Goal: Navigation & Orientation: Find specific page/section

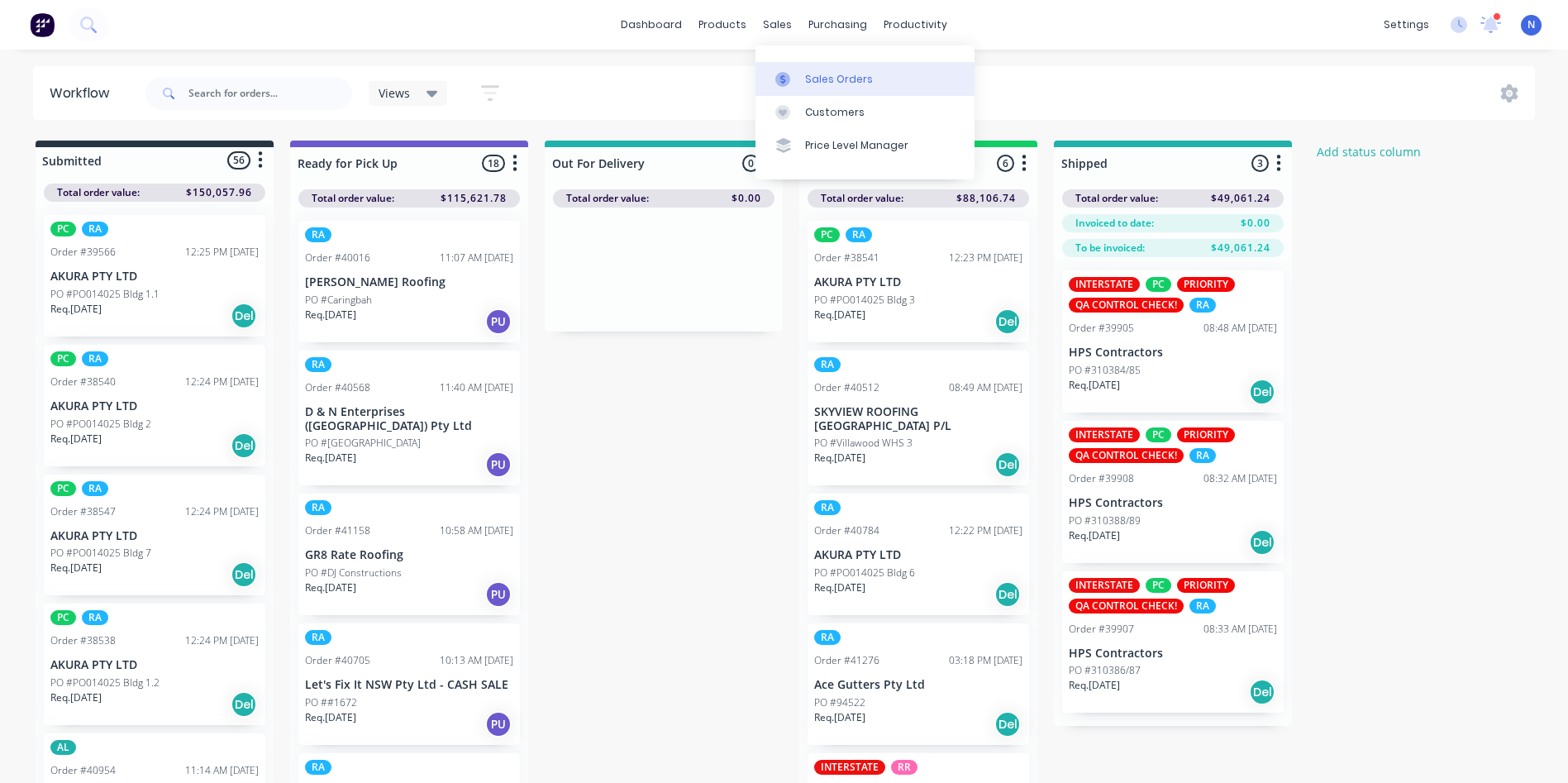
drag, startPoint x: 0, startPoint y: 0, endPoint x: 853, endPoint y: 78, distance: 856.6
click at [853, 78] on div "Sales Orders" at bounding box center [839, 79] width 67 height 15
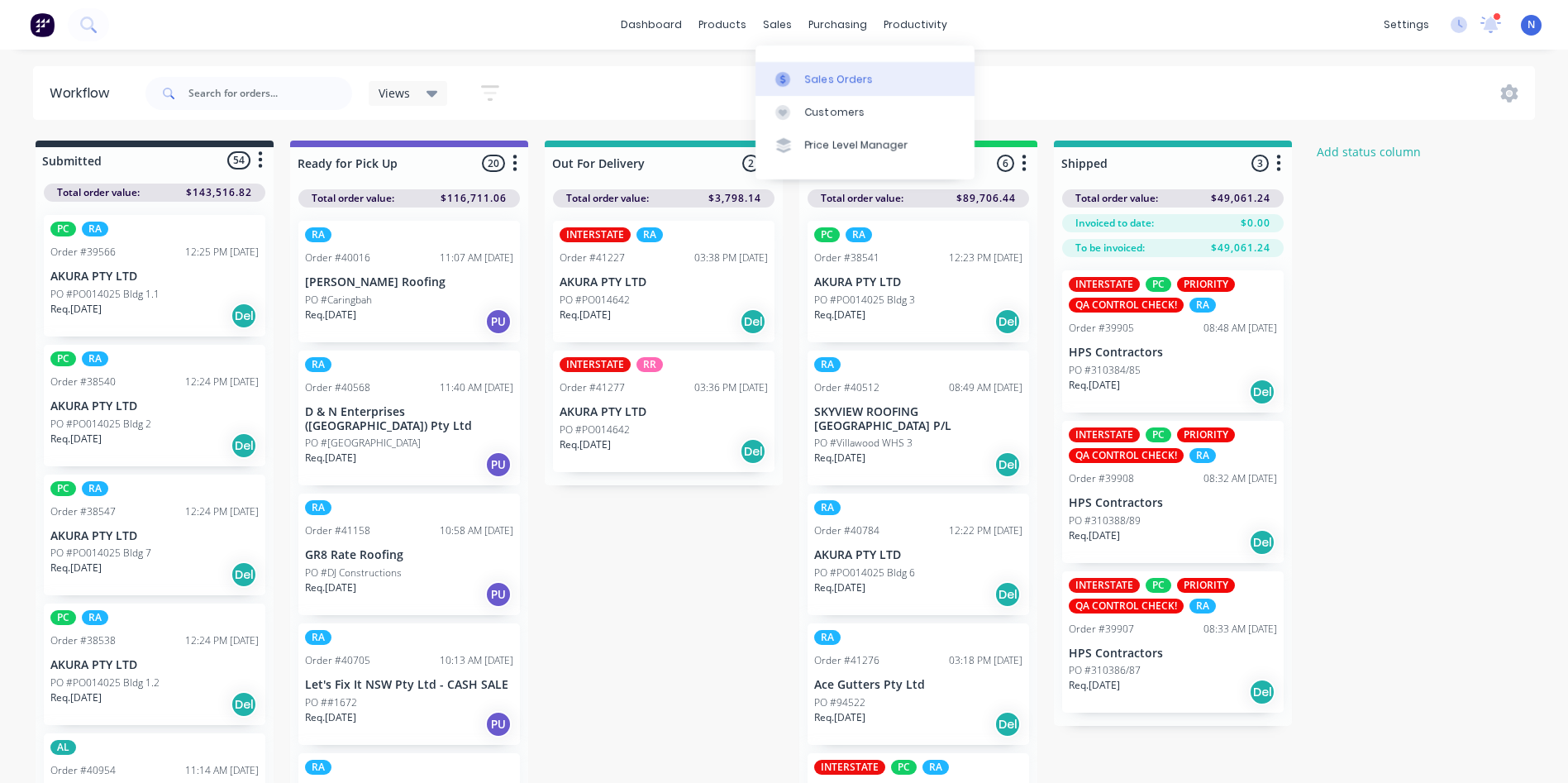
click at [844, 85] on div "Sales Orders" at bounding box center [839, 79] width 67 height 15
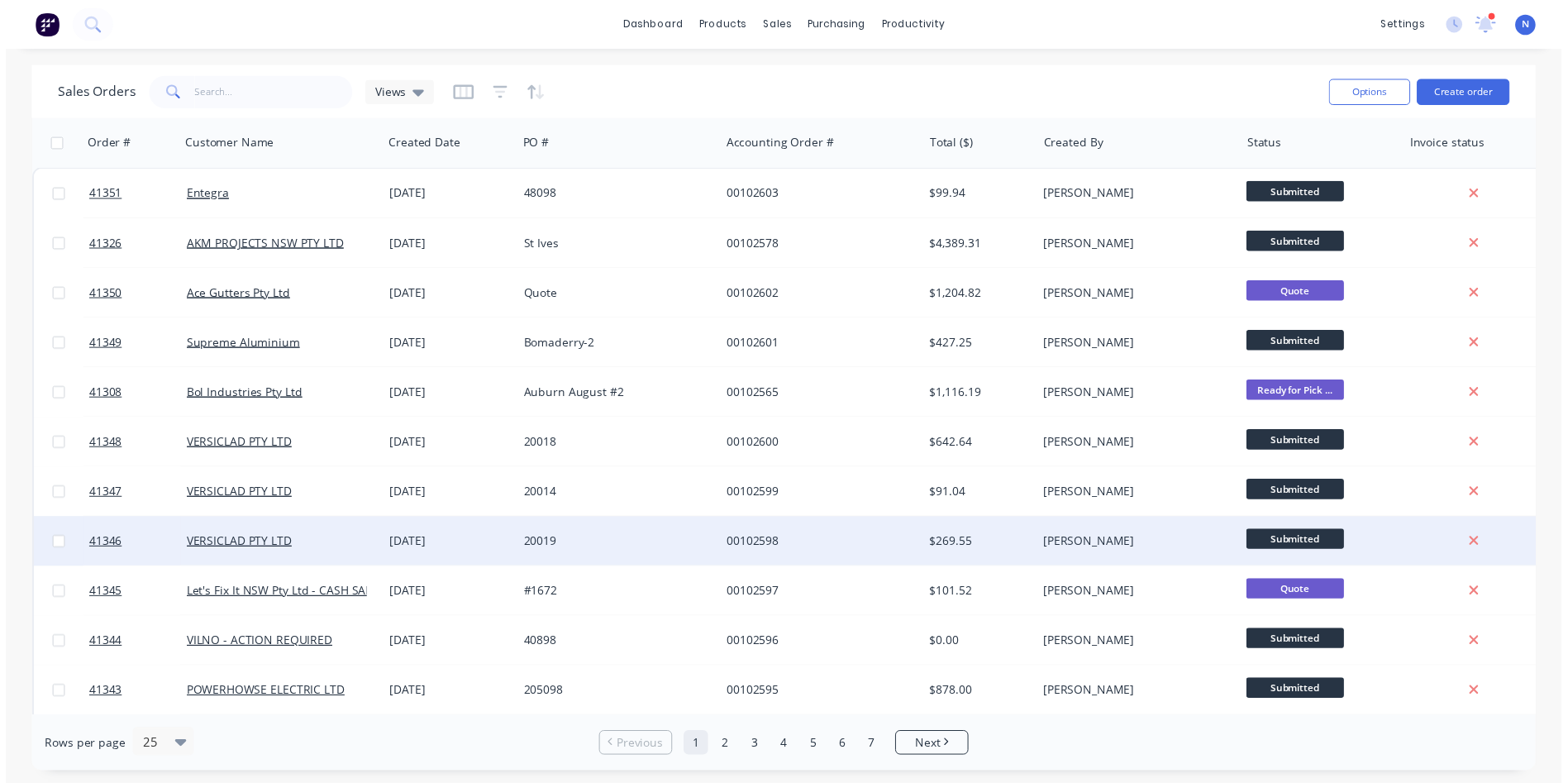
scroll to position [82, 0]
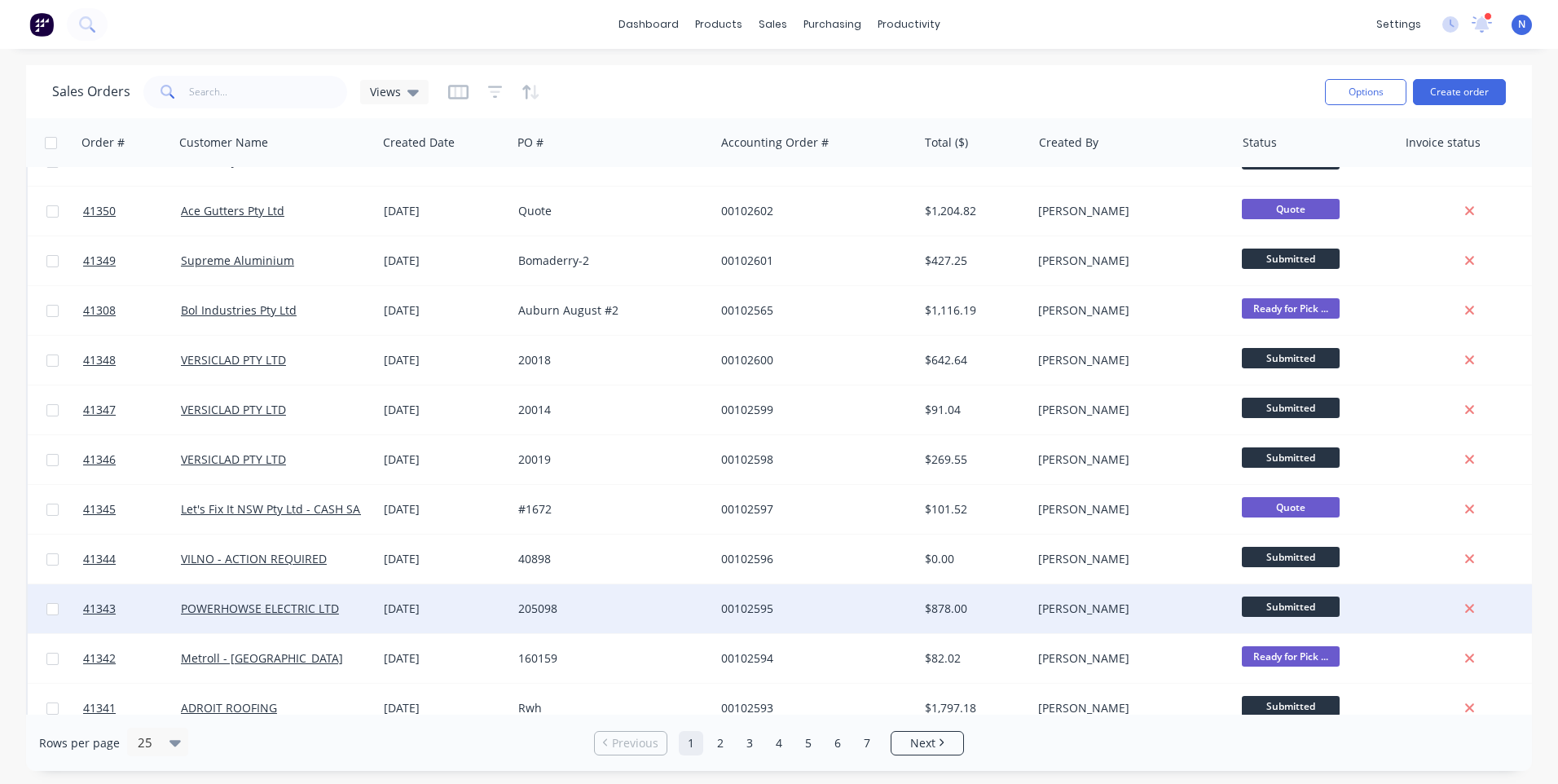
click at [1058, 608] on div "Maria Dawkins" at bounding box center [1128, 608] width 181 height 17
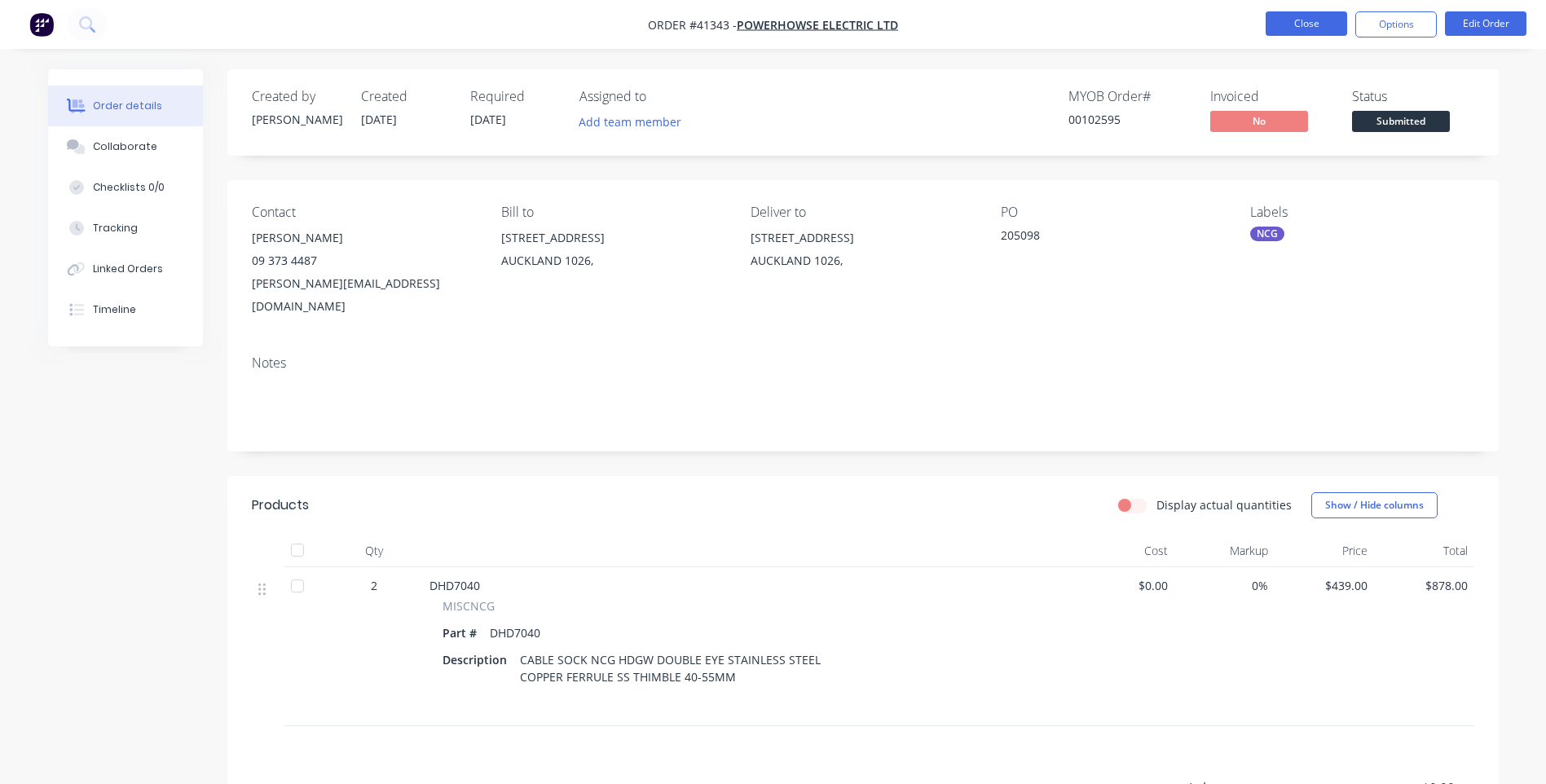
click at [1292, 18] on button "Close" at bounding box center [1306, 24] width 81 height 24
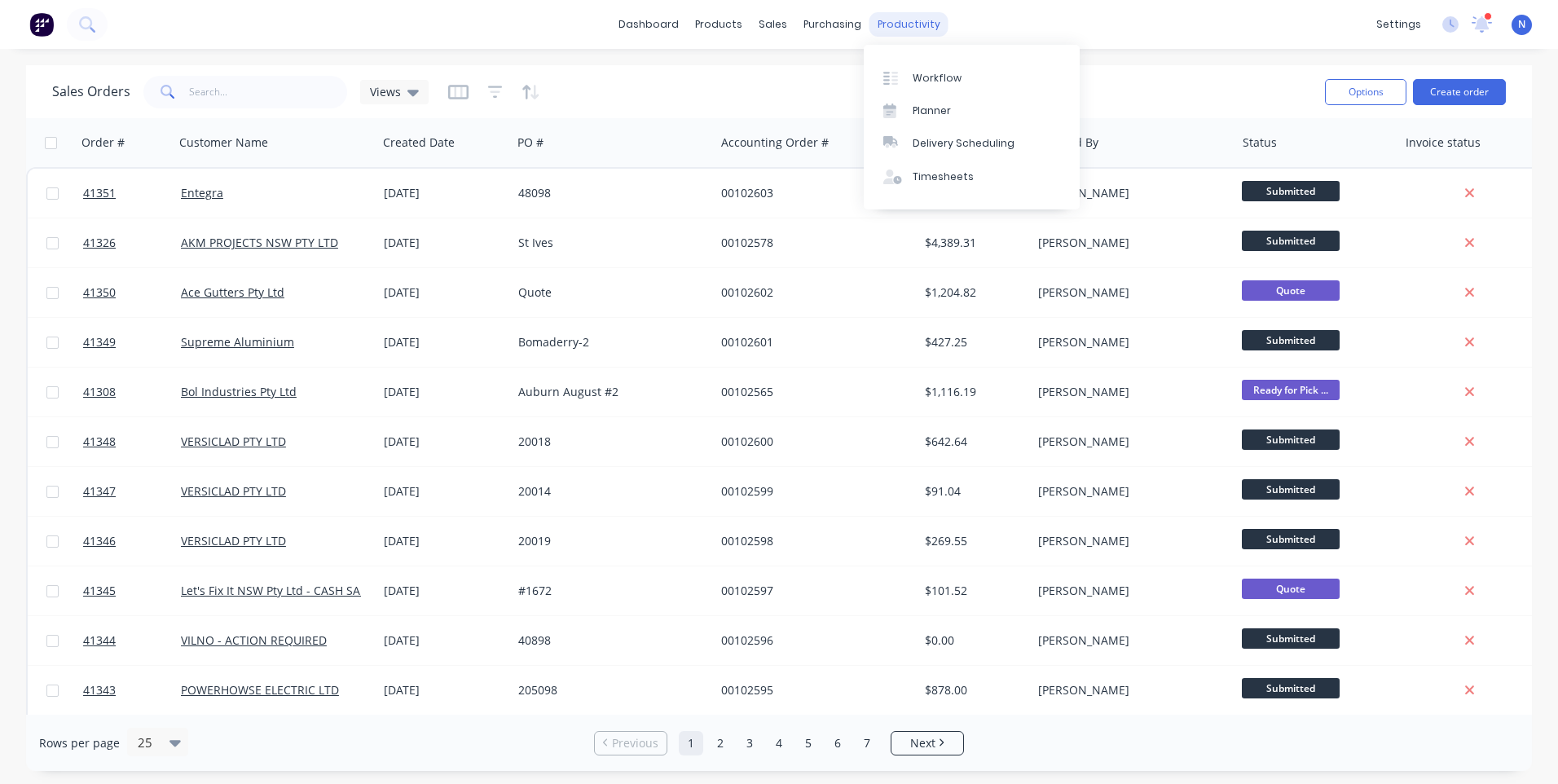
click at [906, 22] on div "productivity" at bounding box center [909, 24] width 79 height 24
click at [1005, 84] on link "Workflow" at bounding box center [971, 77] width 216 height 32
